Goal: Task Accomplishment & Management: Manage account settings

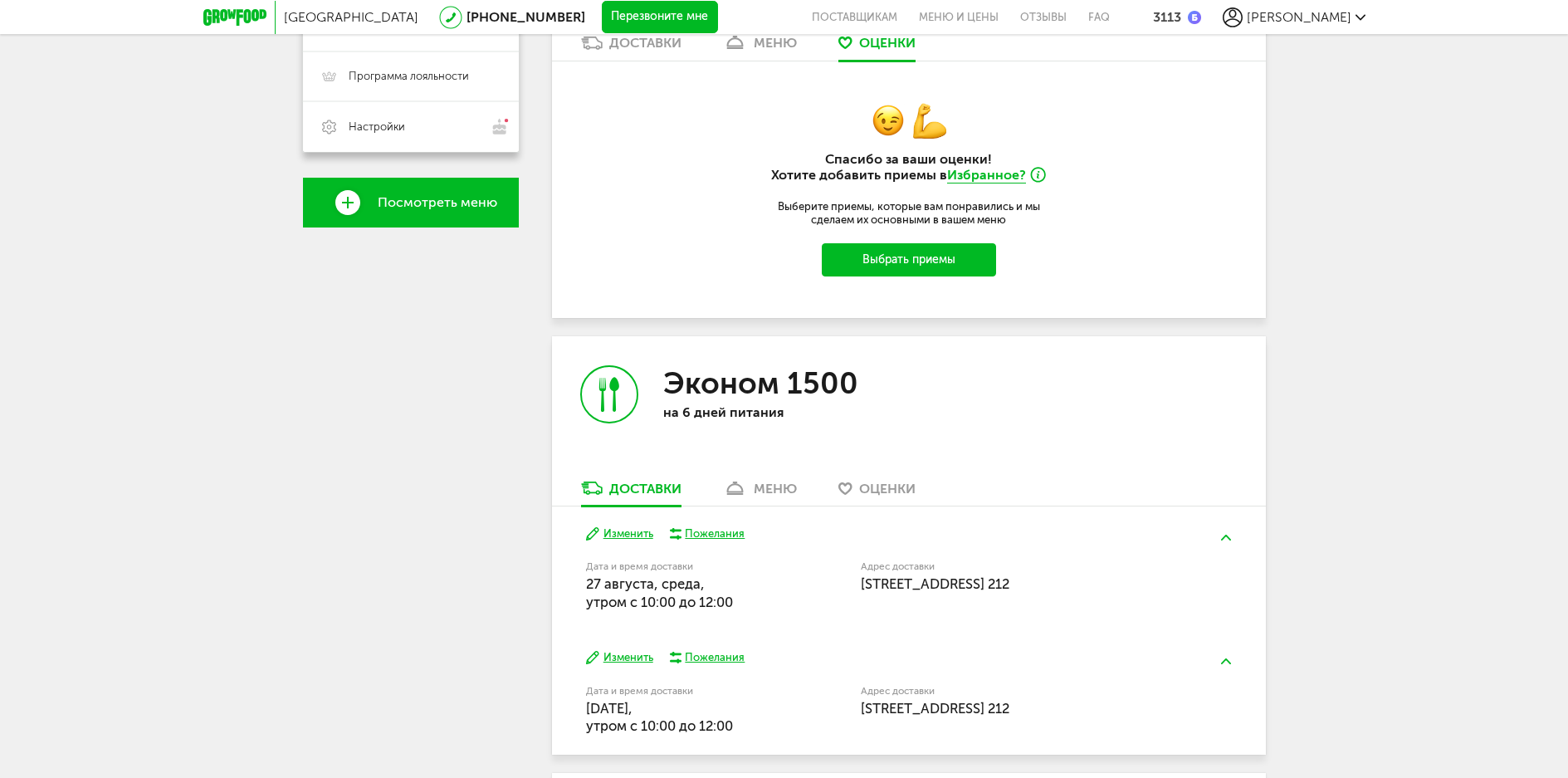
scroll to position [498, 0]
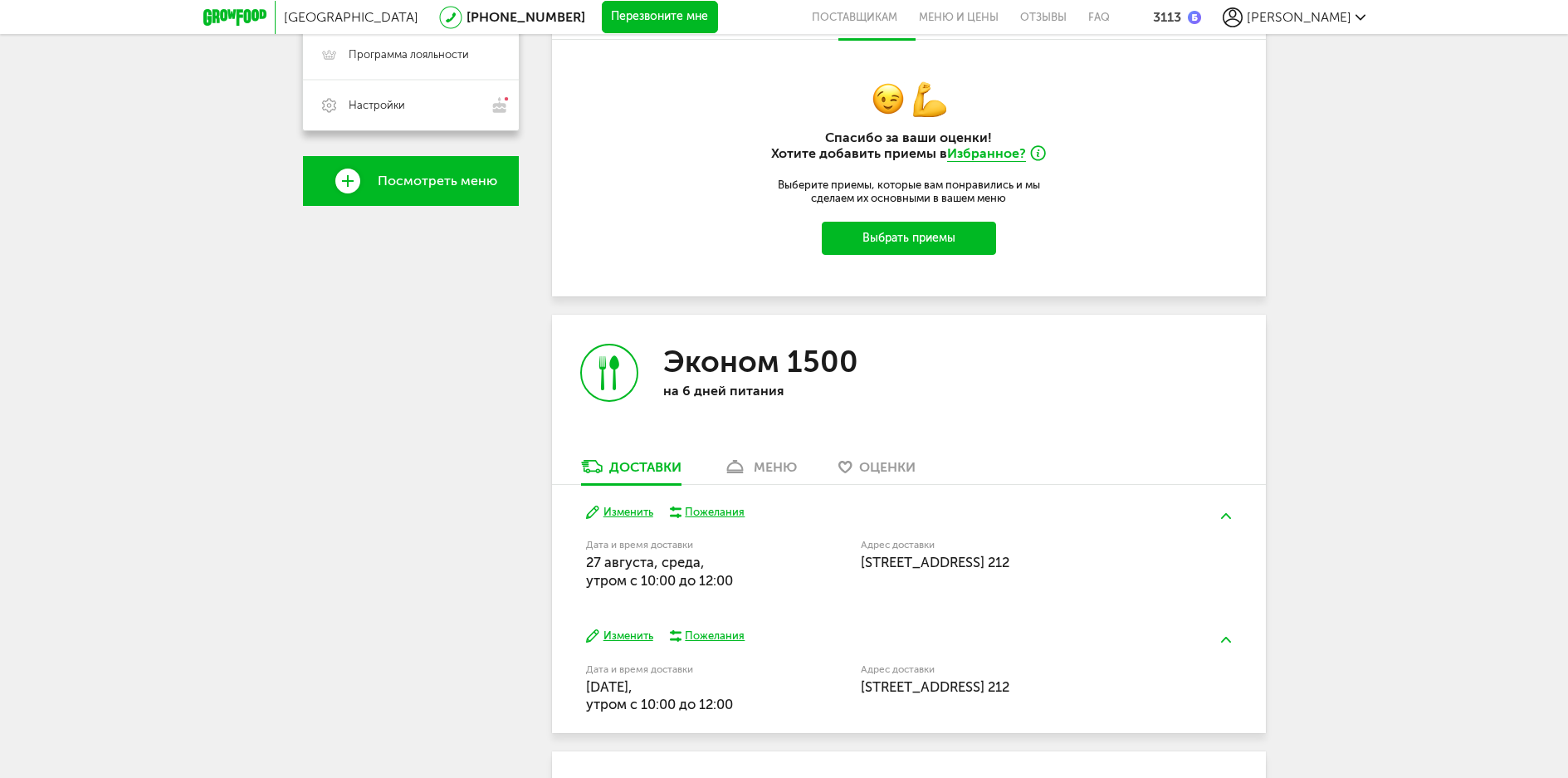
click at [879, 256] on div "Спасибо за ваши оценки! Хотите добавить приемы в Избранное? Выберите приемы, ко…" at bounding box center [909, 168] width 332 height 256
click at [881, 239] on button "Выбрать приемы" at bounding box center [909, 238] width 174 height 33
click at [908, 233] on button "Выбрать приемы" at bounding box center [909, 238] width 174 height 33
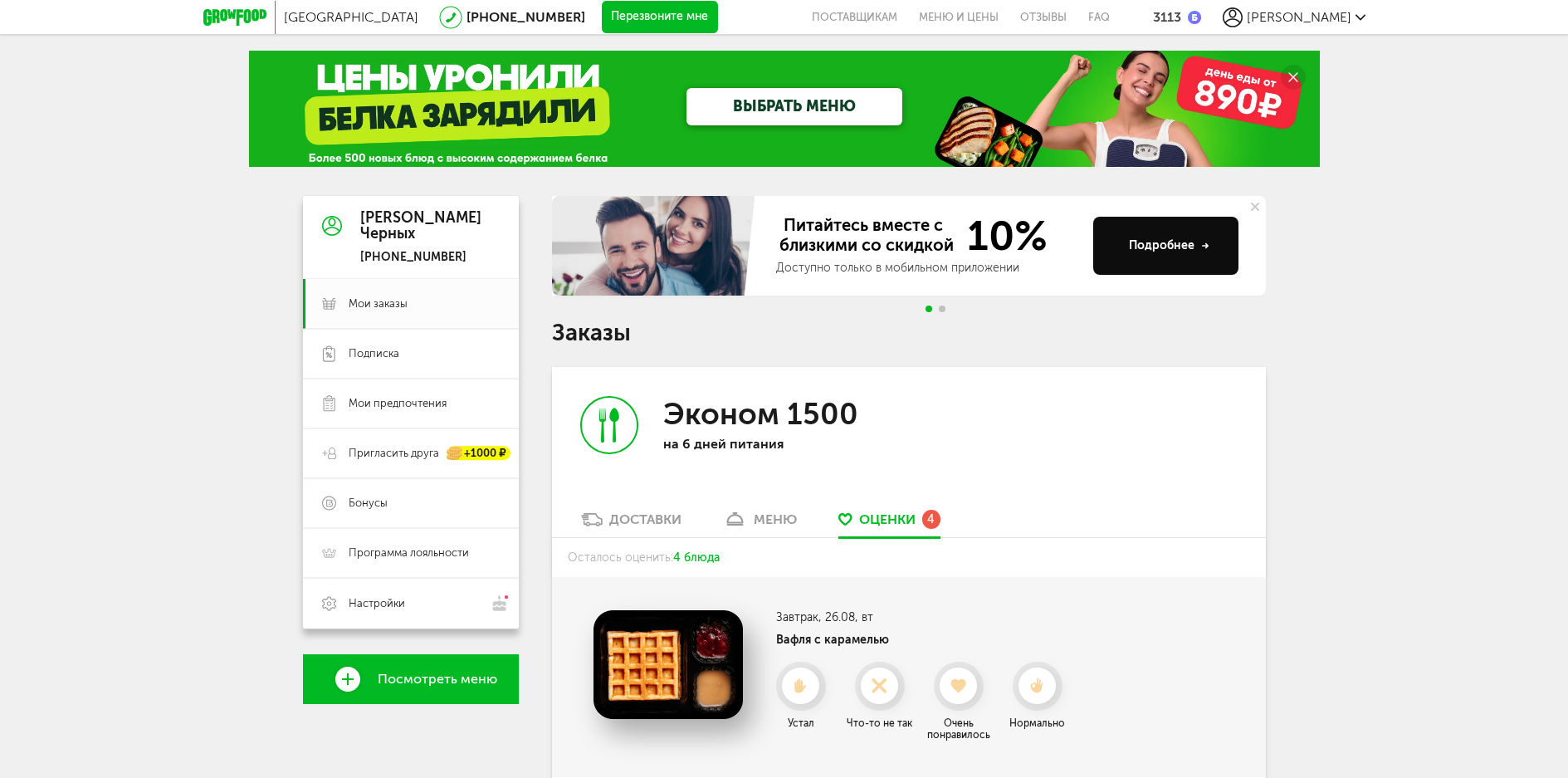
click at [774, 523] on div "меню" at bounding box center [775, 519] width 43 height 16
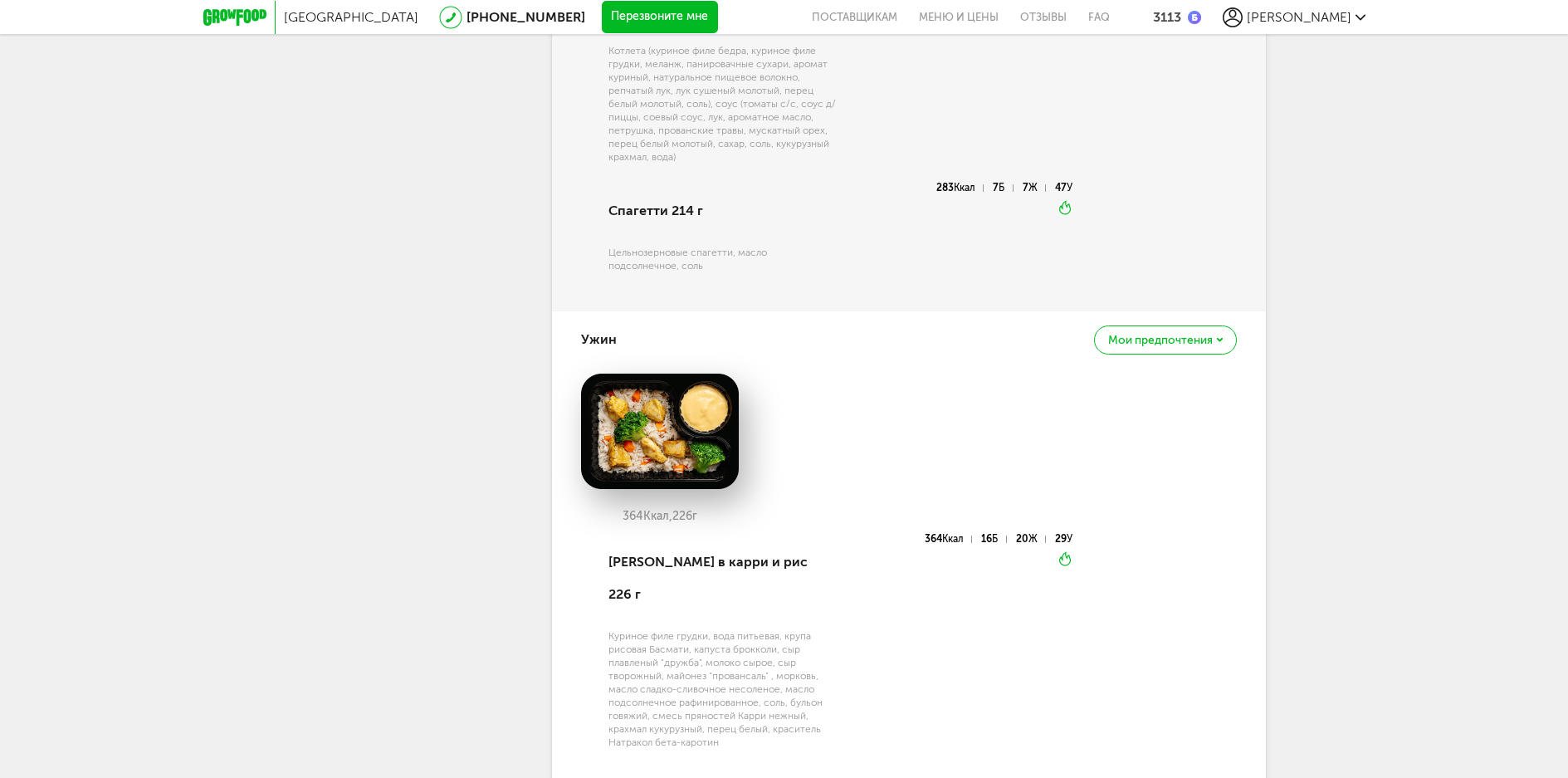
scroll to position [1321, 0]
